Goal: Task Accomplishment & Management: Manage account settings

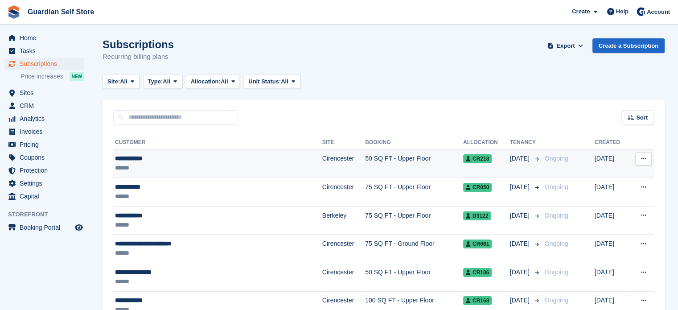
click at [184, 165] on div "******" at bounding box center [191, 167] width 153 height 9
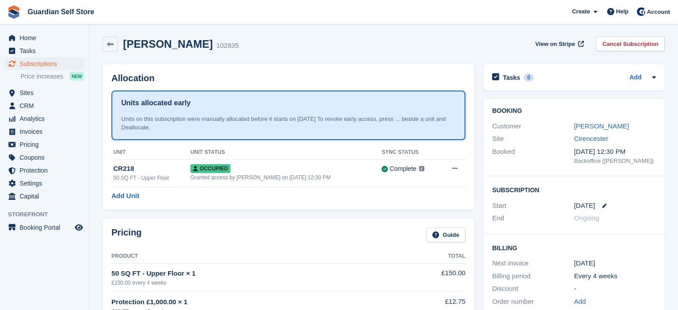
scroll to position [2, 0]
click at [593, 126] on link "[PERSON_NAME]" at bounding box center [601, 126] width 55 height 8
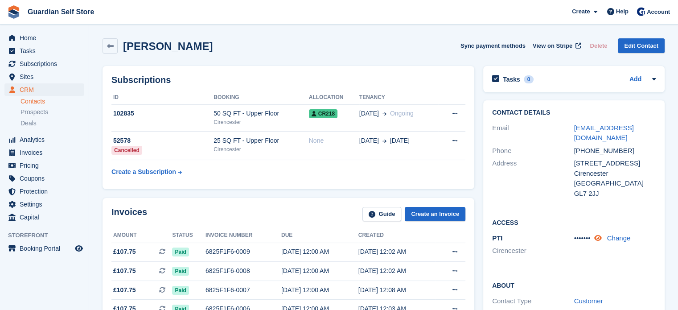
click at [600, 234] on icon at bounding box center [598, 237] width 8 height 7
drag, startPoint x: 575, startPoint y: 228, endPoint x: 594, endPoint y: 228, distance: 19.6
click at [594, 234] on span "205343" at bounding box center [585, 238] width 22 height 8
copy span "205343"
click at [39, 150] on span "Invoices" at bounding box center [46, 152] width 53 height 12
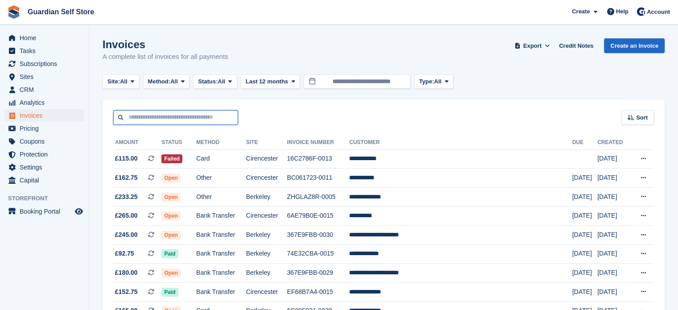
click at [185, 114] on input "text" at bounding box center [175, 117] width 125 height 15
type input "*"
type input "****"
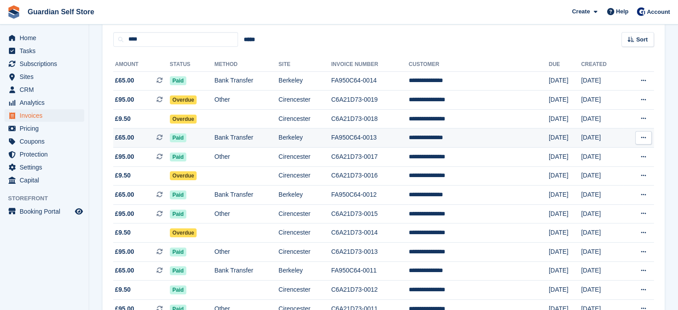
scroll to position [78, 0]
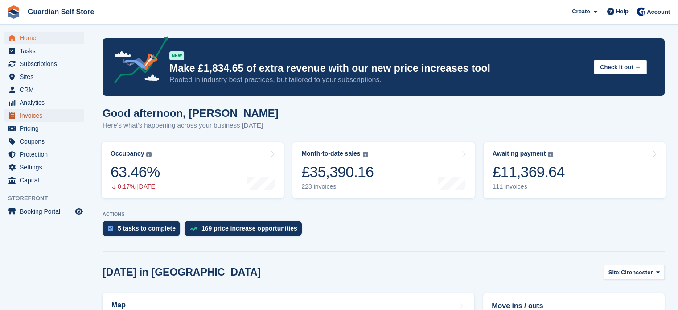
click at [49, 118] on span "Invoices" at bounding box center [46, 115] width 53 height 12
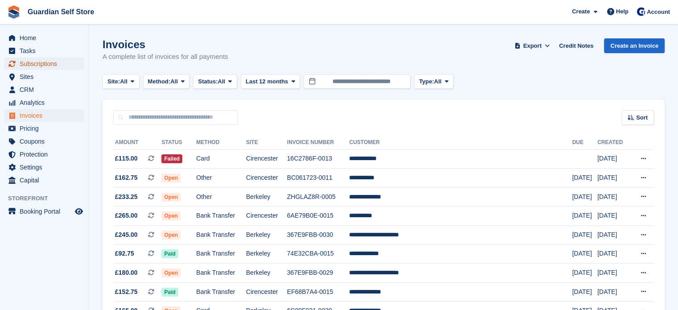
click at [43, 68] on span "Subscriptions" at bounding box center [46, 64] width 53 height 12
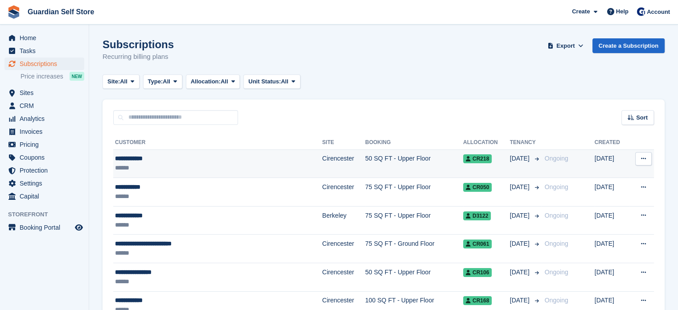
click at [152, 158] on div "**********" at bounding box center [191, 158] width 153 height 9
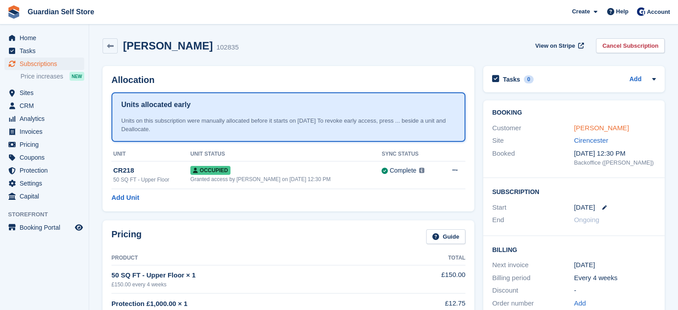
click at [596, 130] on link "[PERSON_NAME]" at bounding box center [601, 128] width 55 height 8
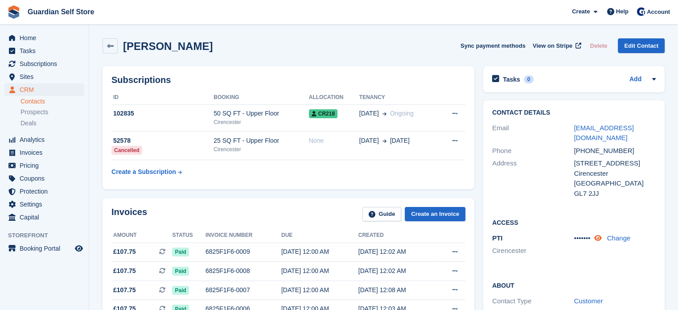
click at [597, 234] on icon at bounding box center [598, 237] width 8 height 7
